Goal: Transaction & Acquisition: Purchase product/service

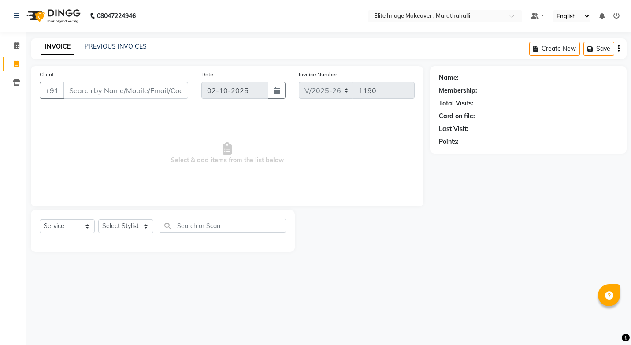
select select "8005"
select select "service"
type input "8328805148"
drag, startPoint x: 158, startPoint y: 86, endPoint x: 161, endPoint y: 97, distance: 11.4
click at [161, 97] on button "Add Client" at bounding box center [165, 90] width 45 height 17
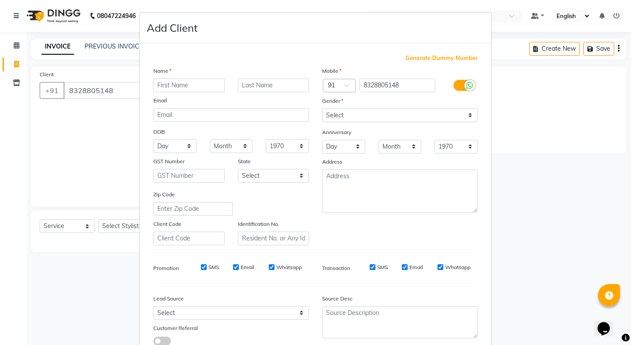
click at [172, 89] on input "text" at bounding box center [188, 85] width 71 height 14
type input "[PERSON_NAME]"
click at [404, 114] on select "Select [DEMOGRAPHIC_DATA] [DEMOGRAPHIC_DATA] Other Prefer Not To Say" at bounding box center [400, 115] width 156 height 14
select select "[DEMOGRAPHIC_DATA]"
click at [322, 108] on select "Select [DEMOGRAPHIC_DATA] [DEMOGRAPHIC_DATA] Other Prefer Not To Say" at bounding box center [400, 115] width 156 height 14
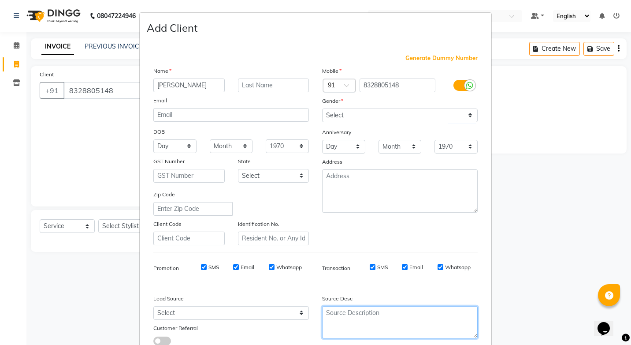
click at [464, 337] on textarea at bounding box center [400, 322] width 156 height 32
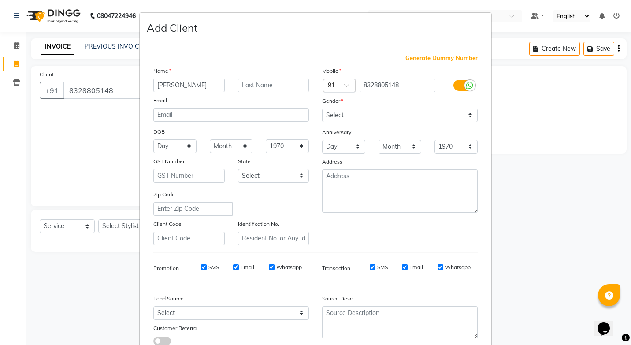
click at [485, 327] on div "Generate Dummy Number Name [PERSON_NAME] Email DOB Day 01 02 03 04 05 06 07 08 …" at bounding box center [316, 201] width 352 height 316
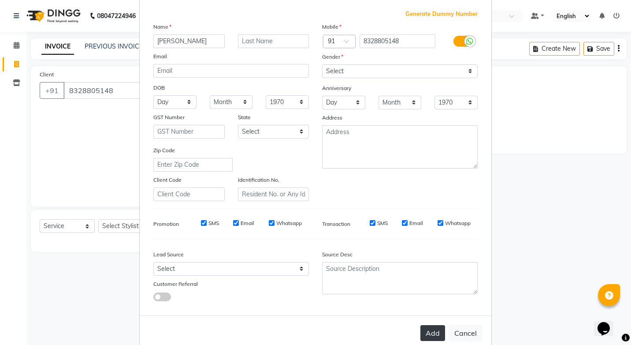
click at [434, 336] on button "Add" at bounding box center [433, 333] width 25 height 16
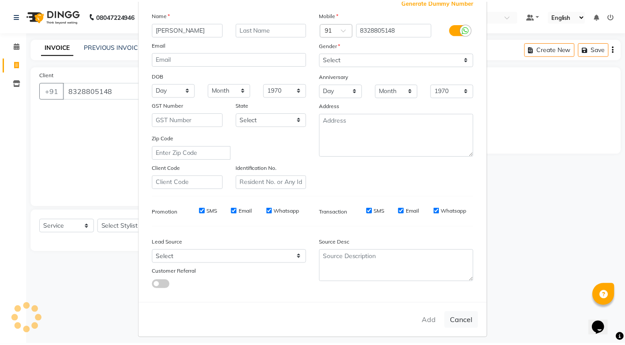
scroll to position [62, 0]
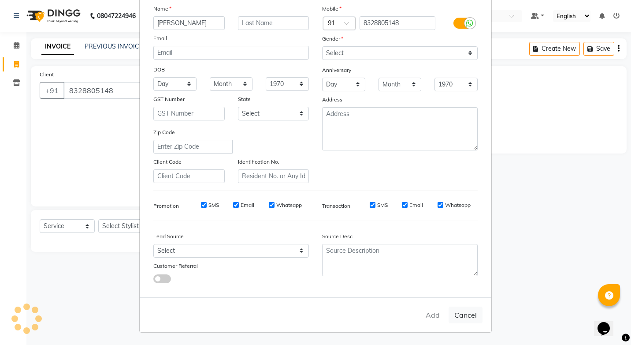
click at [116, 227] on ngb-modal-window "Add Client Generate Dummy Number Name [PERSON_NAME] Email DOB Day 01 02 03 04 0…" at bounding box center [315, 172] width 631 height 345
select select
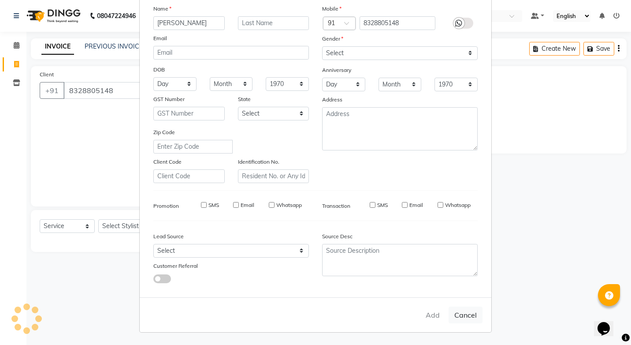
select select
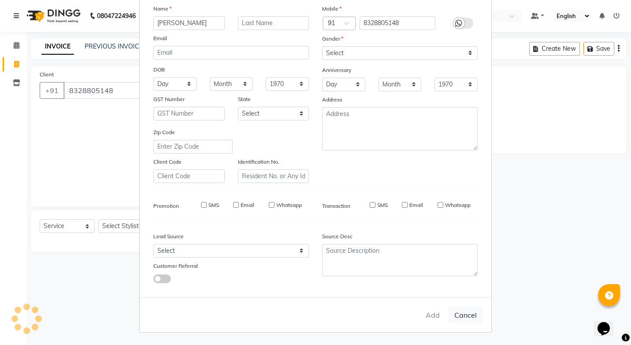
checkbox input "false"
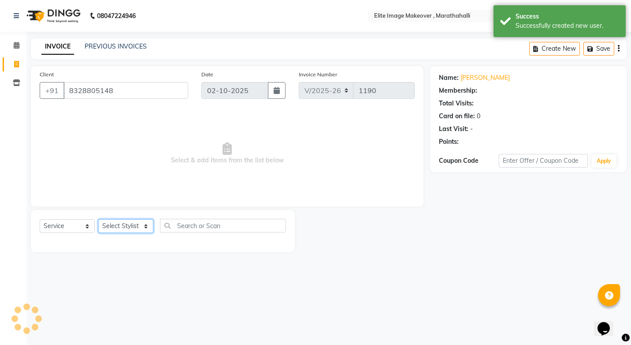
click at [119, 226] on select "Select Stylist [PERSON_NAME] [PERSON_NAME] [PERSON_NAME]" at bounding box center [125, 226] width 55 height 14
select select "88056"
click at [98, 219] on select "Select Stylist [PERSON_NAME] [PERSON_NAME] [PERSON_NAME]" at bounding box center [125, 226] width 55 height 14
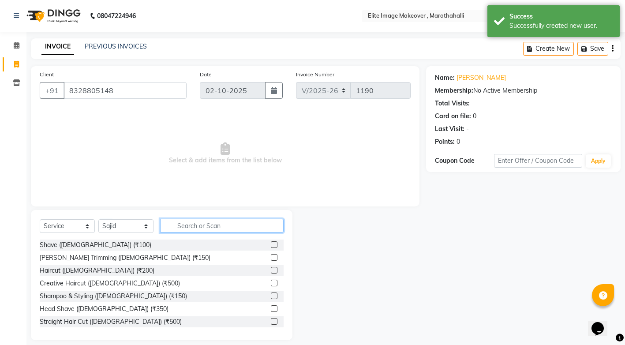
click at [194, 227] on input "text" at bounding box center [221, 226] width 123 height 14
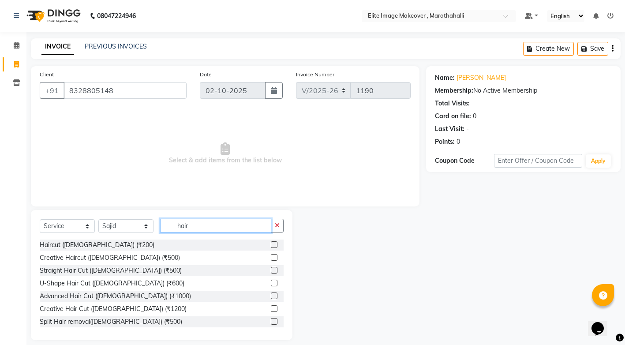
type input "hair"
drag, startPoint x: 267, startPoint y: 244, endPoint x: 274, endPoint y: 249, distance: 8.8
click at [274, 249] on div at bounding box center [277, 244] width 13 height 11
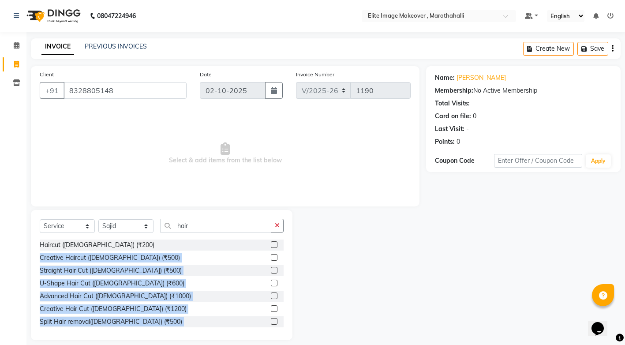
drag, startPoint x: 269, startPoint y: 244, endPoint x: 297, endPoint y: 261, distance: 32.6
click at [297, 261] on div "Select Service Product Membership Package Voucher Prepaid Gift Card Select Styl…" at bounding box center [225, 275] width 402 height 130
drag, startPoint x: 297, startPoint y: 261, endPoint x: 268, endPoint y: 244, distance: 33.7
click at [271, 244] on label at bounding box center [274, 244] width 7 height 7
click at [271, 244] on input "checkbox" at bounding box center [274, 245] width 6 height 6
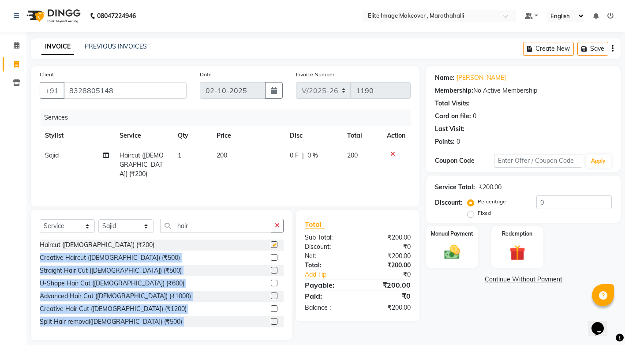
checkbox input "false"
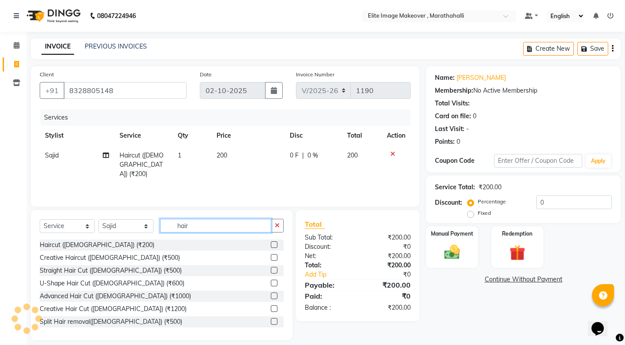
click at [210, 226] on input "hair" at bounding box center [215, 226] width 111 height 14
type input "h"
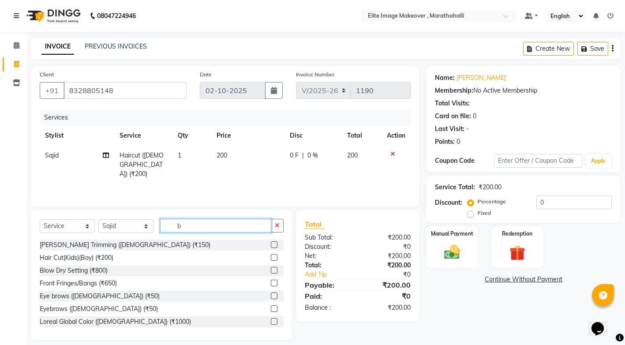
type input "b"
click at [271, 243] on label at bounding box center [274, 244] width 7 height 7
click at [271, 243] on input "checkbox" at bounding box center [274, 245] width 6 height 6
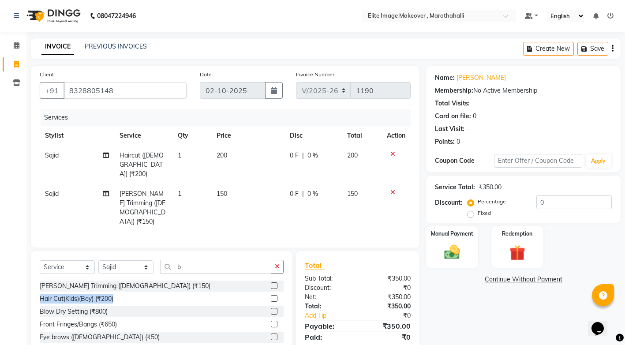
drag, startPoint x: 269, startPoint y: 264, endPoint x: 291, endPoint y: 276, distance: 24.5
click at [291, 276] on div "Select Service Product Membership Package Voucher Prepaid Gift Card Select Styl…" at bounding box center [161, 316] width 261 height 130
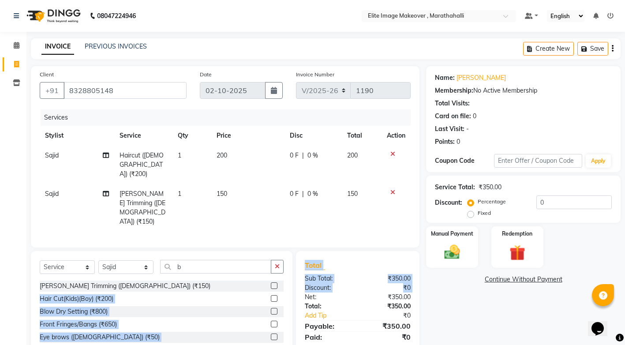
drag, startPoint x: 291, startPoint y: 276, endPoint x: 305, endPoint y: 272, distance: 15.1
click at [305, 272] on div "Select Service Product Membership Package Voucher Prepaid Gift Card Select Styl…" at bounding box center [225, 316] width 402 height 130
drag, startPoint x: 305, startPoint y: 272, endPoint x: 265, endPoint y: 264, distance: 41.0
click at [271, 282] on label at bounding box center [274, 285] width 7 height 7
click at [271, 283] on input "checkbox" at bounding box center [274, 286] width 6 height 6
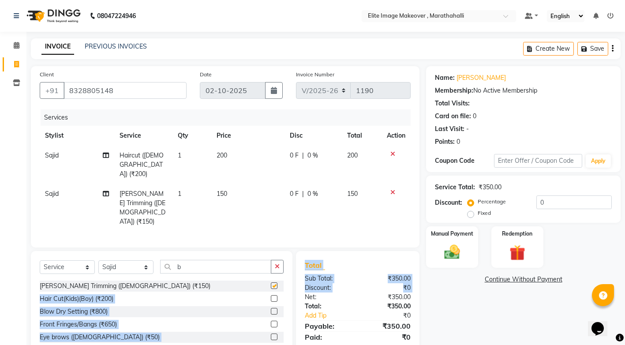
click at [265, 264] on div "Select Service Product Membership Package Voucher Prepaid Gift Card Select Styl…" at bounding box center [161, 316] width 261 height 130
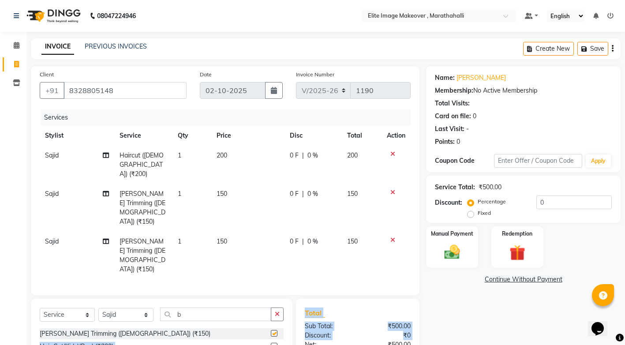
checkbox input "false"
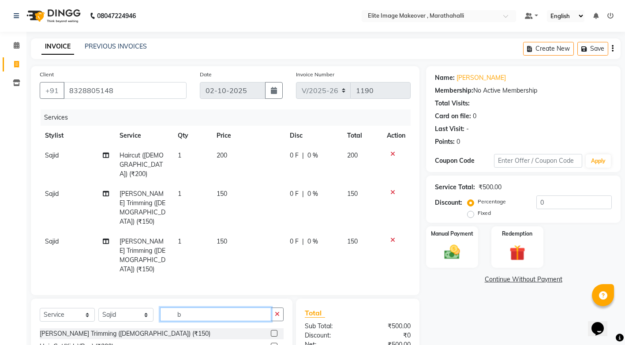
drag, startPoint x: 265, startPoint y: 264, endPoint x: 230, endPoint y: 271, distance: 35.5
click at [230, 307] on input "b" at bounding box center [215, 314] width 111 height 14
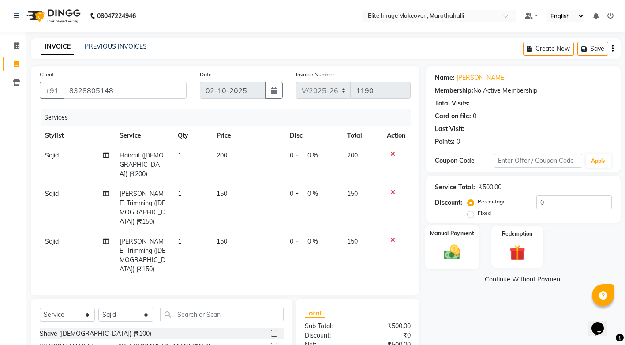
click at [453, 259] on img at bounding box center [452, 252] width 27 height 19
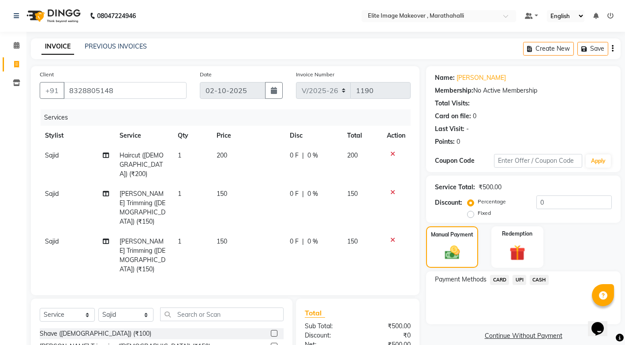
click at [518, 280] on span "UPI" at bounding box center [519, 280] width 14 height 10
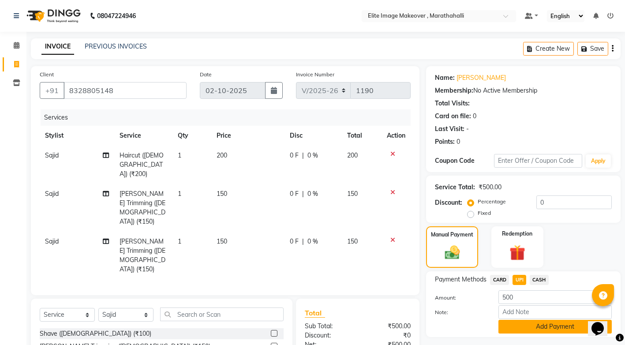
click at [523, 324] on button "Add Payment" at bounding box center [554, 327] width 113 height 14
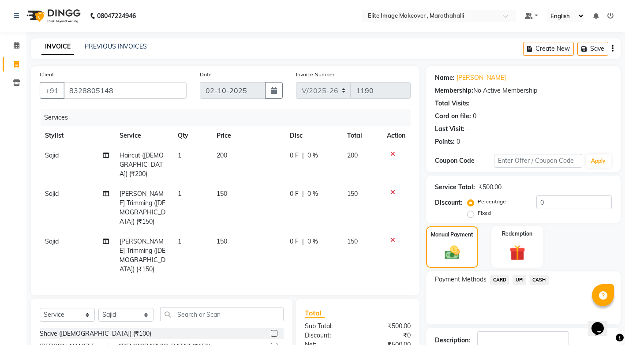
click at [565, 313] on div "Payment Methods CARD UPI CASH" at bounding box center [523, 297] width 194 height 53
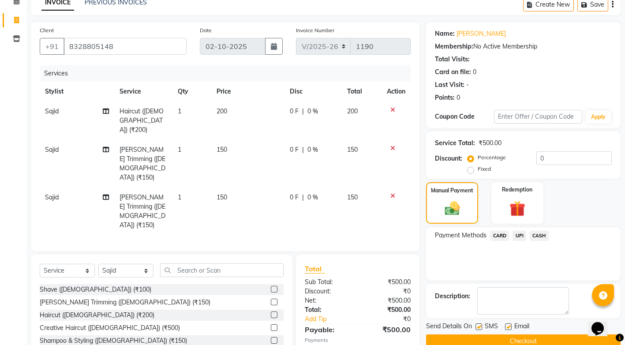
drag, startPoint x: 571, startPoint y: 338, endPoint x: 565, endPoint y: 342, distance: 7.0
click at [565, 342] on button "Checkout" at bounding box center [523, 341] width 194 height 14
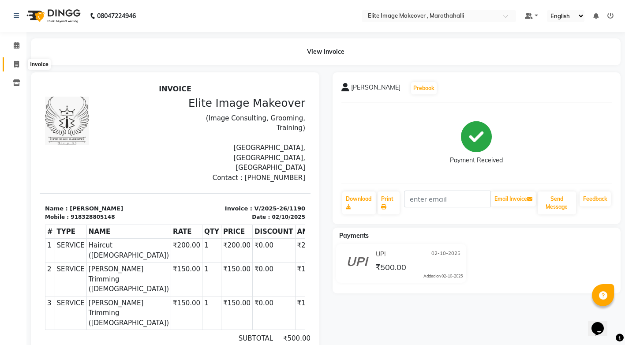
click at [13, 61] on span at bounding box center [16, 65] width 15 height 10
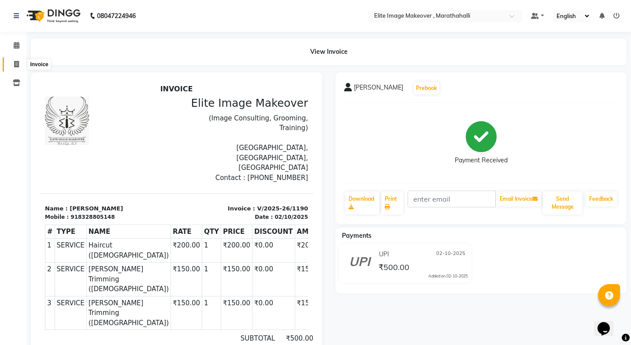
select select "service"
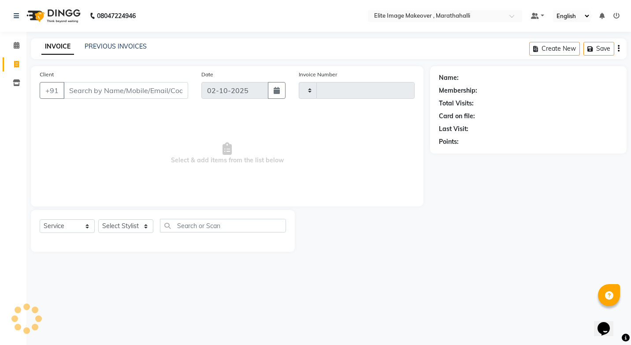
type input "1191"
select select "8005"
click at [86, 90] on input "Client" at bounding box center [125, 90] width 125 height 17
type input "9497629631"
click at [175, 91] on span "Add Client" at bounding box center [165, 90] width 35 height 9
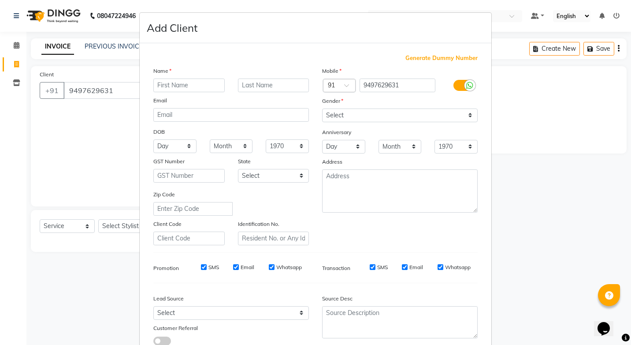
click at [161, 88] on input "text" at bounding box center [188, 85] width 71 height 14
type input "[PERSON_NAME]"
click at [366, 116] on select "Select [DEMOGRAPHIC_DATA] [DEMOGRAPHIC_DATA] Other Prefer Not To Say" at bounding box center [400, 115] width 156 height 14
select select "[DEMOGRAPHIC_DATA]"
click at [322, 108] on select "Select [DEMOGRAPHIC_DATA] [DEMOGRAPHIC_DATA] Other Prefer Not To Say" at bounding box center [400, 115] width 156 height 14
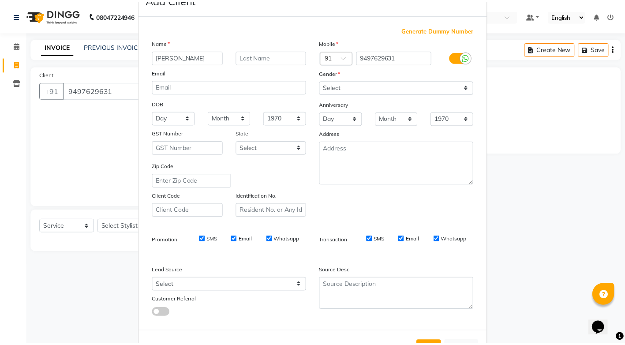
scroll to position [44, 0]
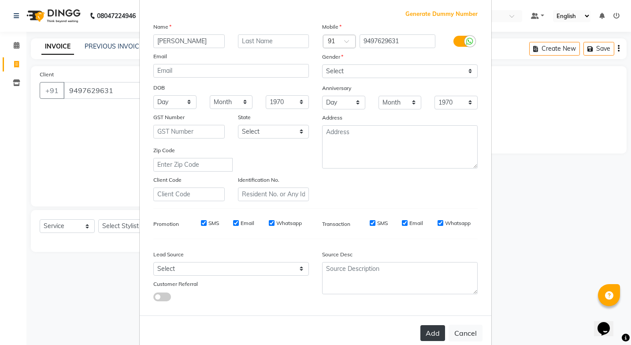
click at [424, 332] on button "Add" at bounding box center [433, 333] width 25 height 16
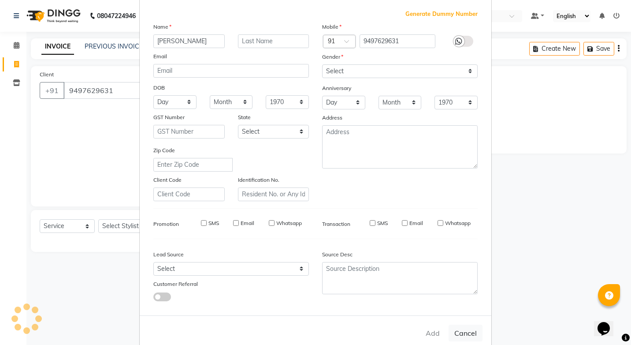
select select
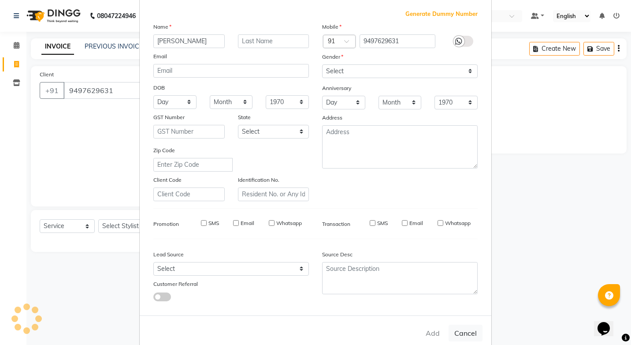
select select
checkbox input "false"
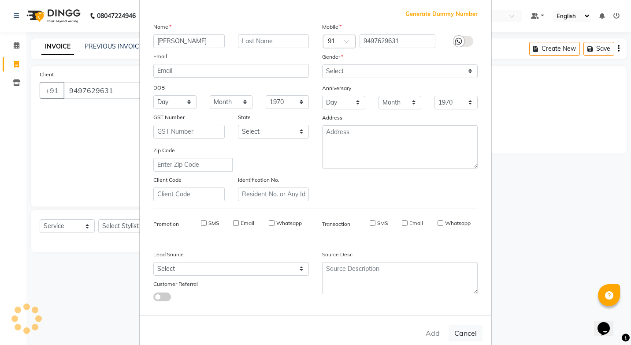
checkbox input "false"
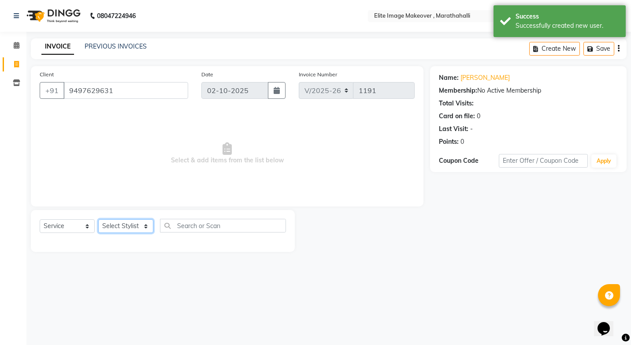
click at [143, 228] on select "Select Stylist [PERSON_NAME] [PERSON_NAME] [PERSON_NAME]" at bounding box center [125, 226] width 55 height 14
select select "88056"
click at [98, 219] on select "Select Stylist [PERSON_NAME] [PERSON_NAME] [PERSON_NAME]" at bounding box center [125, 226] width 55 height 14
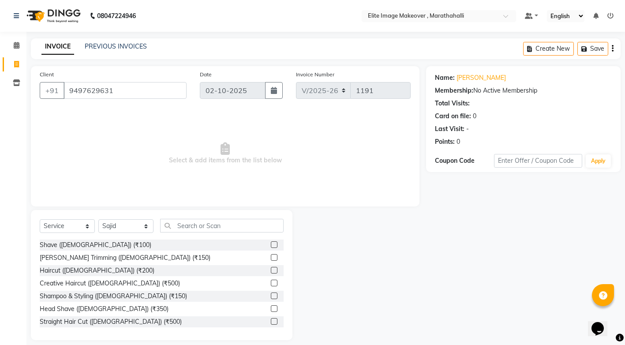
click at [271, 269] on label at bounding box center [274, 270] width 7 height 7
click at [271, 269] on input "checkbox" at bounding box center [274, 271] width 6 height 6
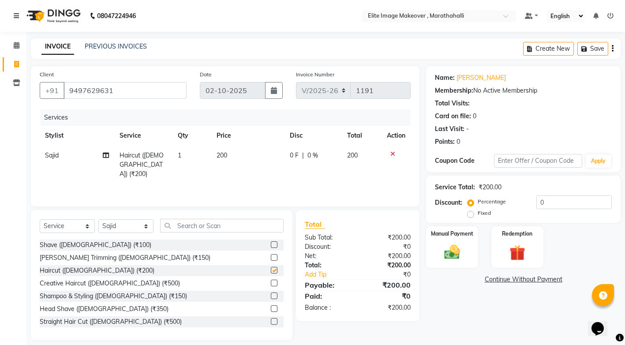
checkbox input "false"
click at [271, 257] on label at bounding box center [274, 257] width 7 height 7
click at [271, 257] on input "checkbox" at bounding box center [274, 258] width 6 height 6
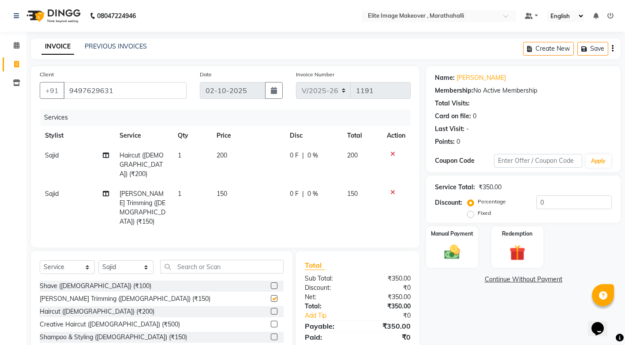
checkbox input "false"
click at [202, 260] on input "text" at bounding box center [221, 267] width 123 height 14
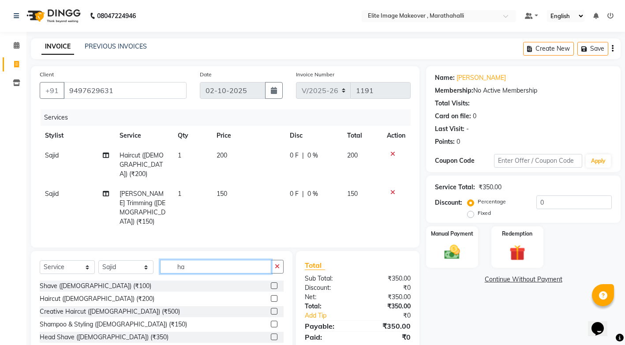
type input "h"
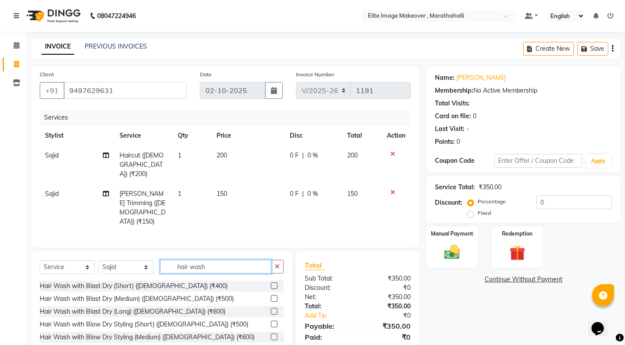
type input "hair wash"
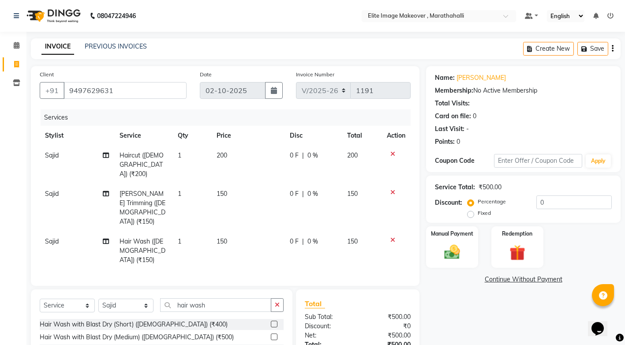
checkbox input "false"
drag, startPoint x: 145, startPoint y: 275, endPoint x: 157, endPoint y: 281, distance: 13.4
click at [157, 298] on div "Select Service Product Membership Package Voucher Prepaid Gift Card Select Styl…" at bounding box center [162, 308] width 244 height 21
select select "93073"
click at [98, 299] on select "Select Stylist [PERSON_NAME] [PERSON_NAME] [PERSON_NAME]" at bounding box center [125, 306] width 55 height 14
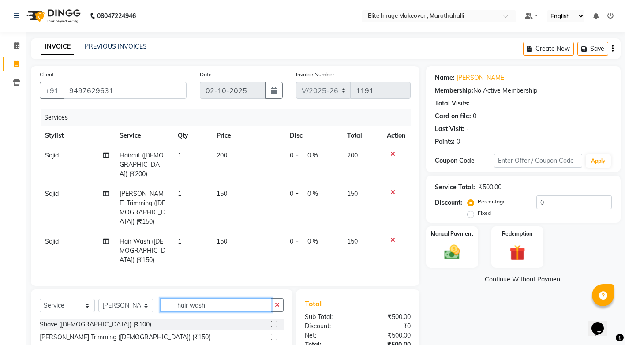
click at [241, 298] on input "hair wash" at bounding box center [215, 305] width 111 height 14
type input "h"
type input "eye"
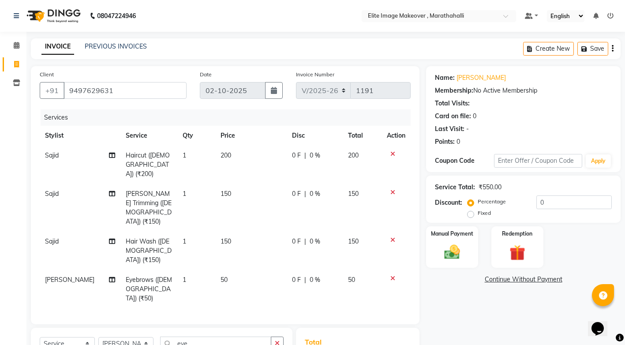
checkbox input "false"
click at [461, 245] on img at bounding box center [452, 252] width 27 height 19
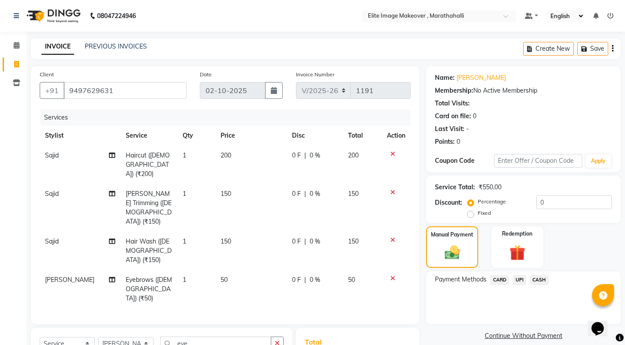
click at [524, 279] on span "UPI" at bounding box center [519, 280] width 14 height 10
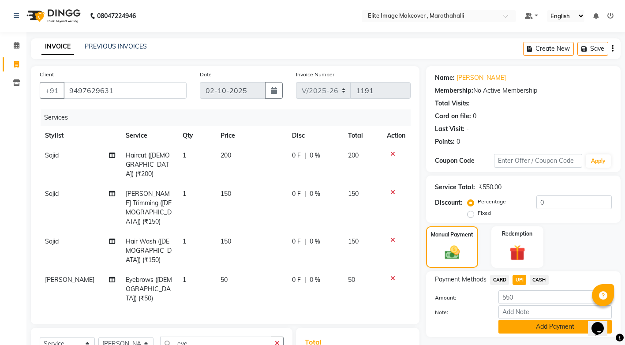
click at [519, 327] on button "Add Payment" at bounding box center [554, 327] width 113 height 14
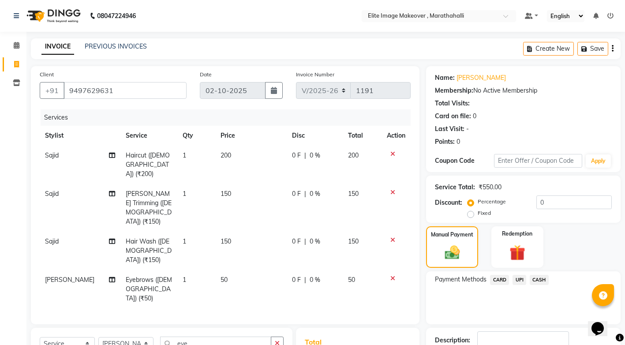
click at [550, 315] on div "Payment Methods CARD UPI CASH" at bounding box center [523, 297] width 194 height 53
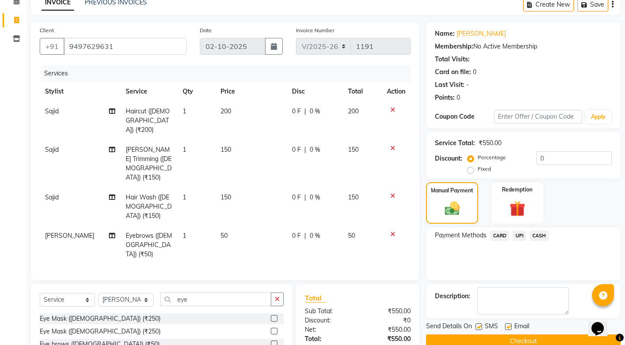
click at [555, 339] on button "Checkout" at bounding box center [523, 341] width 194 height 14
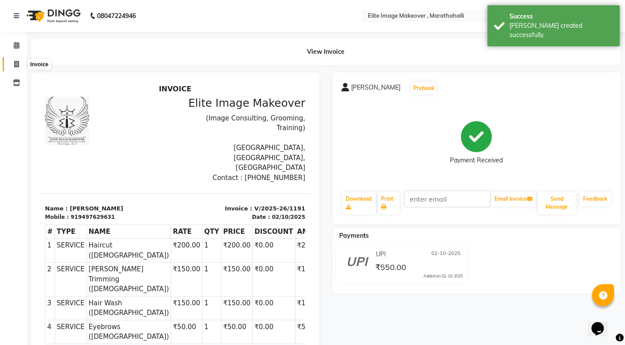
click at [17, 61] on icon at bounding box center [16, 64] width 5 height 7
select select "service"
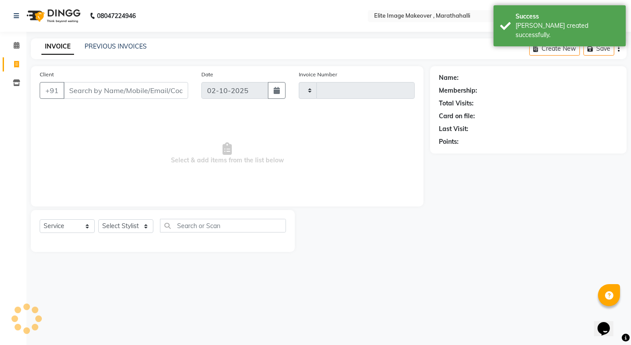
type input "1192"
select select "8005"
click at [85, 89] on input "Client" at bounding box center [125, 90] width 125 height 17
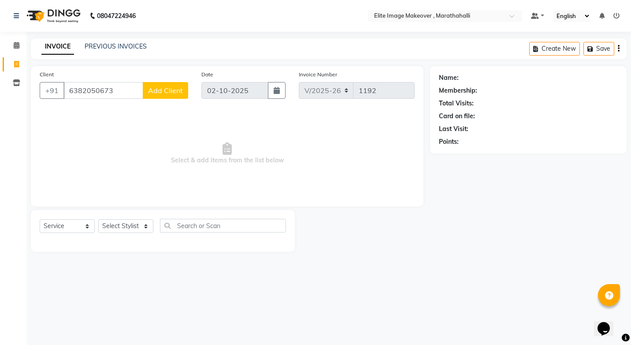
type input "6382050673"
click at [157, 86] on span "Add Client" at bounding box center [165, 90] width 35 height 9
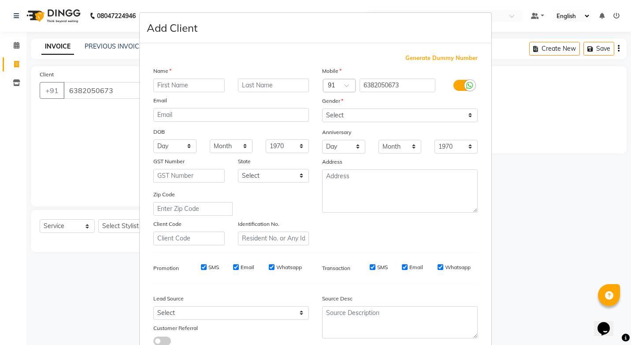
click at [158, 86] on input "text" at bounding box center [188, 85] width 71 height 14
type input "Ramya"
click at [496, 303] on ngb-modal-window "Add Client Generate Dummy Number Name Ramya Email DOB Day 01 02 03 04 05 06 07 …" at bounding box center [315, 172] width 631 height 345
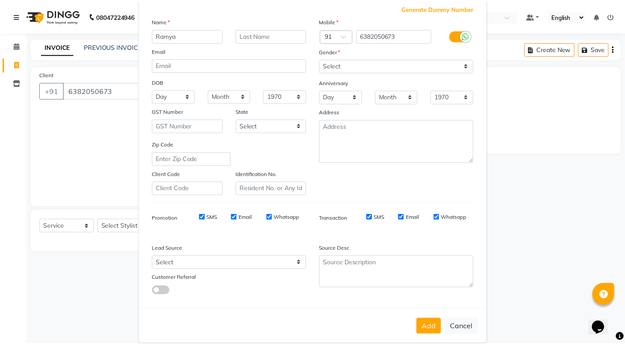
scroll to position [62, 0]
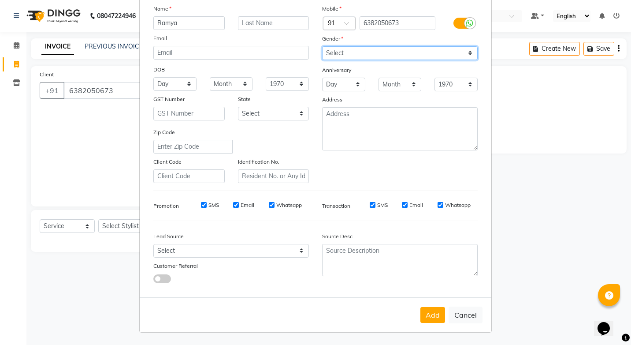
drag, startPoint x: 370, startPoint y: 49, endPoint x: 360, endPoint y: 40, distance: 13.7
click at [368, 47] on select "Select [DEMOGRAPHIC_DATA] [DEMOGRAPHIC_DATA] Other Prefer Not To Say" at bounding box center [400, 53] width 156 height 14
select select "[DEMOGRAPHIC_DATA]"
click at [322, 46] on select "Select [DEMOGRAPHIC_DATA] [DEMOGRAPHIC_DATA] Other Prefer Not To Say" at bounding box center [400, 53] width 156 height 14
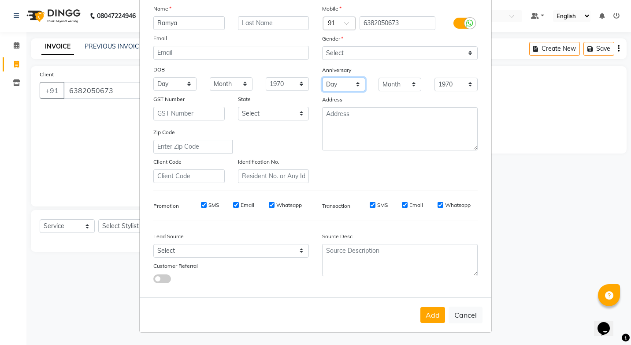
click at [342, 86] on select "Day 01 02 03 04 05 06 07 08 09 10 11 12 13 14 15 16 17 18 19 20 21 22 23 24 25 …" at bounding box center [343, 85] width 43 height 14
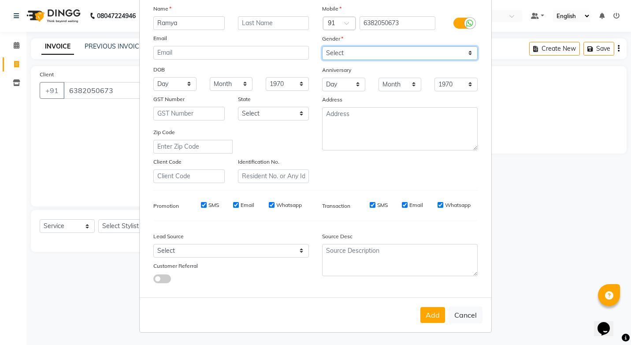
click at [414, 51] on select "Select [DEMOGRAPHIC_DATA] [DEMOGRAPHIC_DATA] Other Prefer Not To Say" at bounding box center [400, 53] width 156 height 14
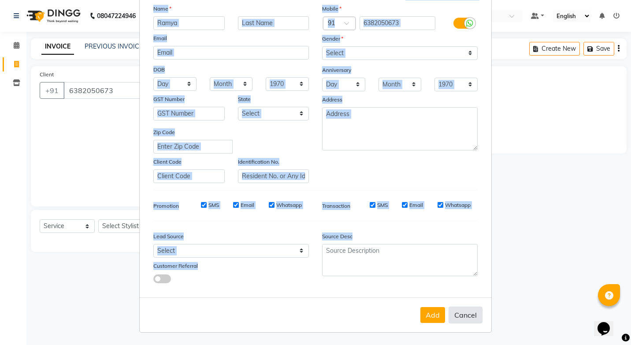
drag, startPoint x: 476, startPoint y: 296, endPoint x: 462, endPoint y: 322, distance: 29.4
click at [462, 322] on ngb-modal-window "Add Client Generate Dummy Number Name Ramya Email DOB Day 01 02 03 04 05 06 07 …" at bounding box center [315, 172] width 631 height 345
drag, startPoint x: 462, startPoint y: 322, endPoint x: 430, endPoint y: 311, distance: 33.6
click at [430, 311] on button "Add" at bounding box center [433, 315] width 25 height 16
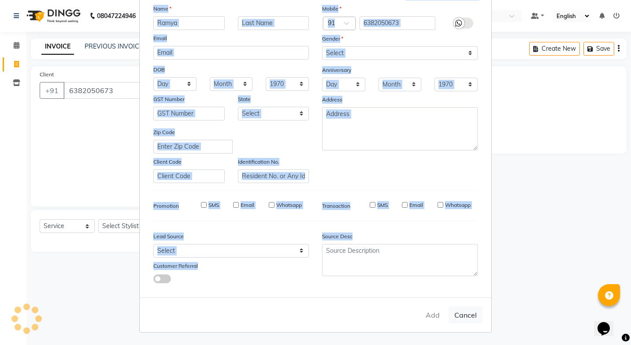
select select
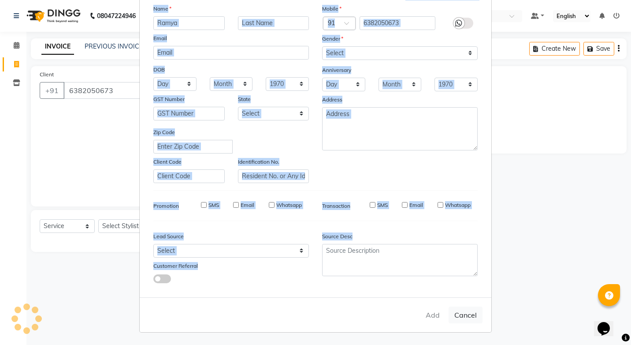
select select
checkbox input "false"
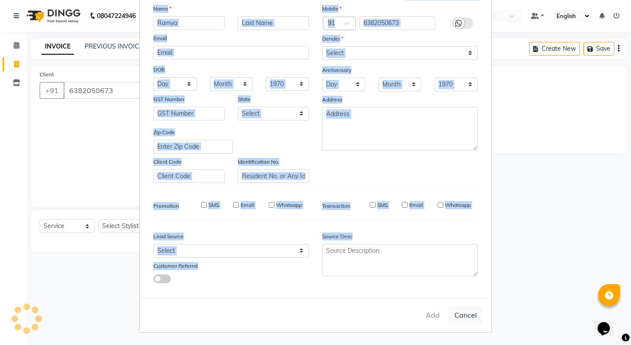
checkbox input "false"
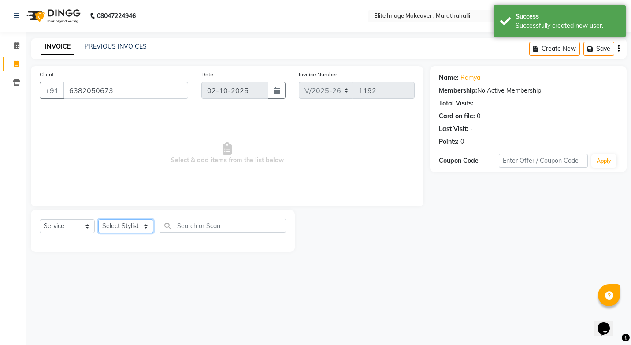
click at [108, 224] on select "Select Stylist [PERSON_NAME] [PERSON_NAME] [PERSON_NAME]" at bounding box center [125, 226] width 55 height 14
select select "93073"
click at [98, 219] on select "Select Stylist [PERSON_NAME] [PERSON_NAME] [PERSON_NAME]" at bounding box center [125, 226] width 55 height 14
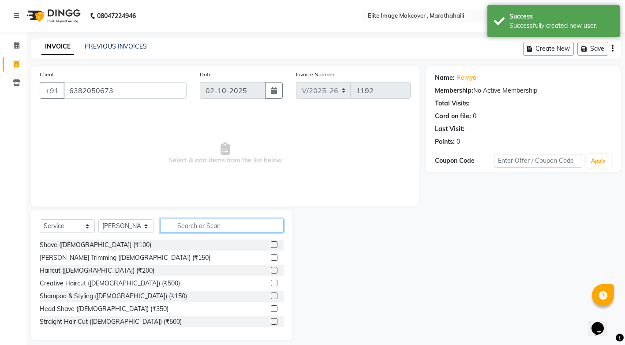
click at [207, 228] on input "text" at bounding box center [221, 226] width 123 height 14
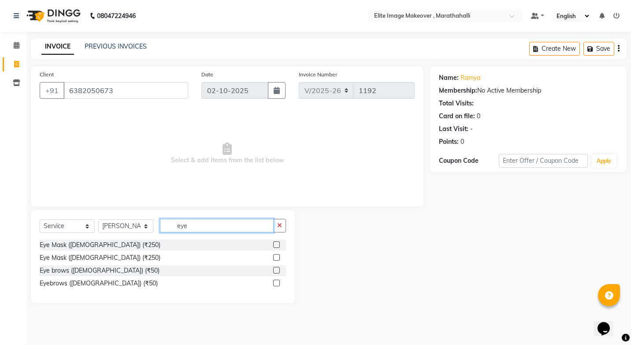
type input "eye"
click at [276, 285] on label at bounding box center [276, 283] width 7 height 7
click at [276, 285] on input "checkbox" at bounding box center [276, 283] width 6 height 6
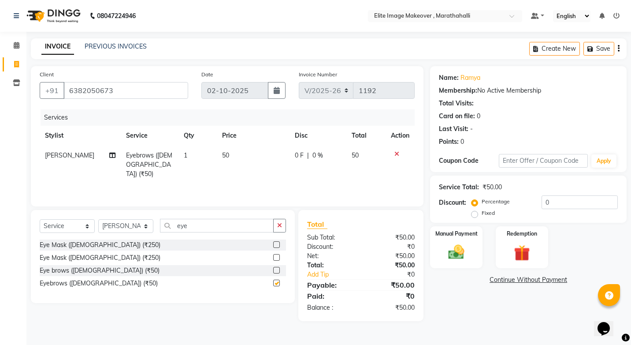
checkbox input "false"
click at [467, 254] on img at bounding box center [456, 252] width 27 height 19
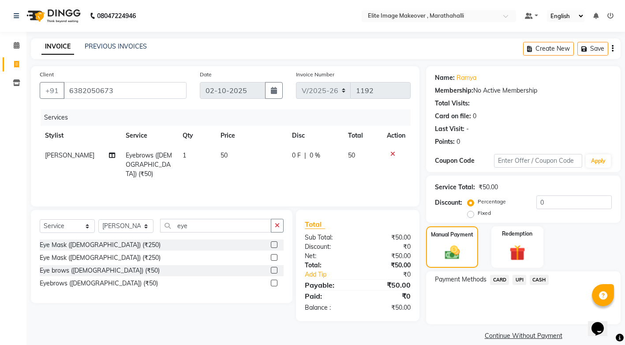
click at [523, 279] on span "UPI" at bounding box center [519, 280] width 14 height 10
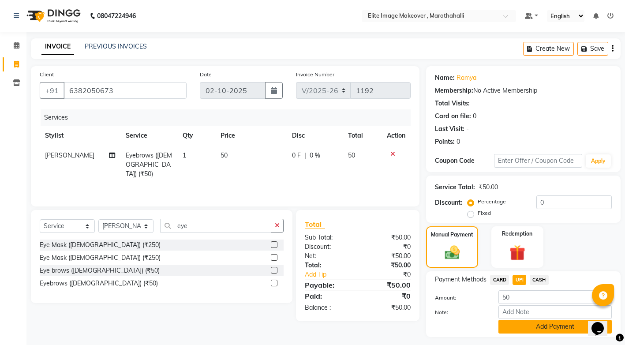
click at [529, 325] on button "Add Payment" at bounding box center [554, 327] width 113 height 14
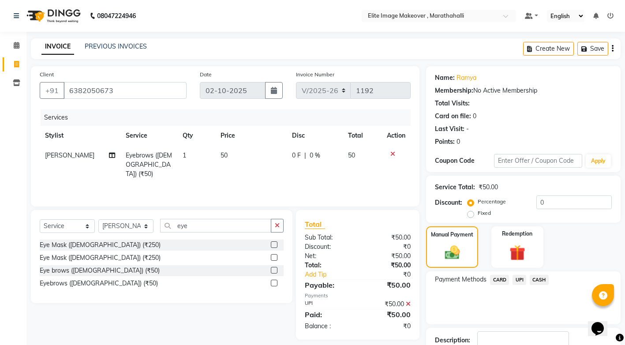
click at [578, 297] on div "Payment Methods CARD UPI CASH" at bounding box center [523, 297] width 194 height 53
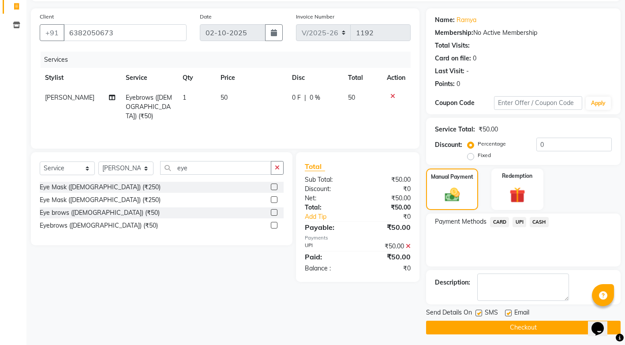
scroll to position [60, 0]
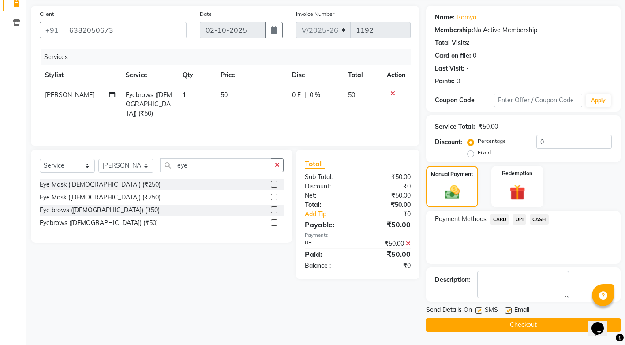
click at [573, 322] on button "Checkout" at bounding box center [523, 325] width 194 height 14
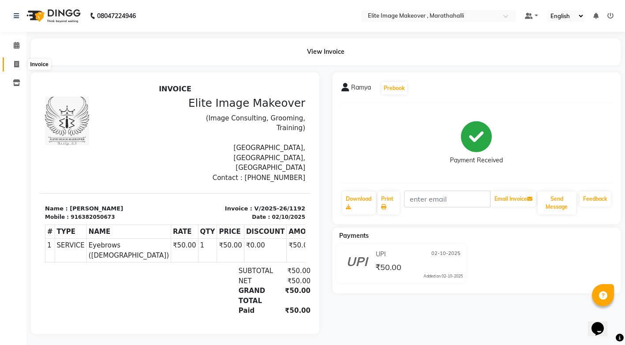
click at [19, 66] on icon at bounding box center [16, 64] width 5 height 7
select select "service"
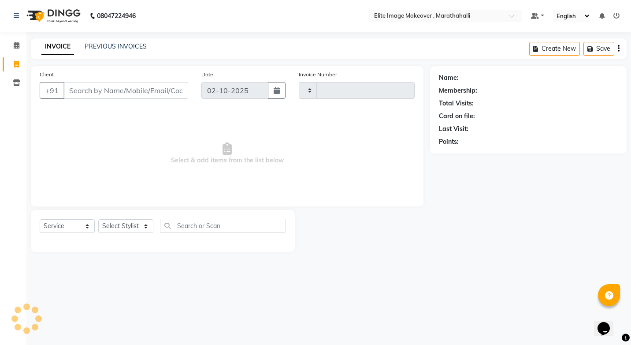
type input "1193"
select select "8005"
click at [76, 92] on input "Client" at bounding box center [125, 90] width 125 height 17
